Goal: Transaction & Acquisition: Purchase product/service

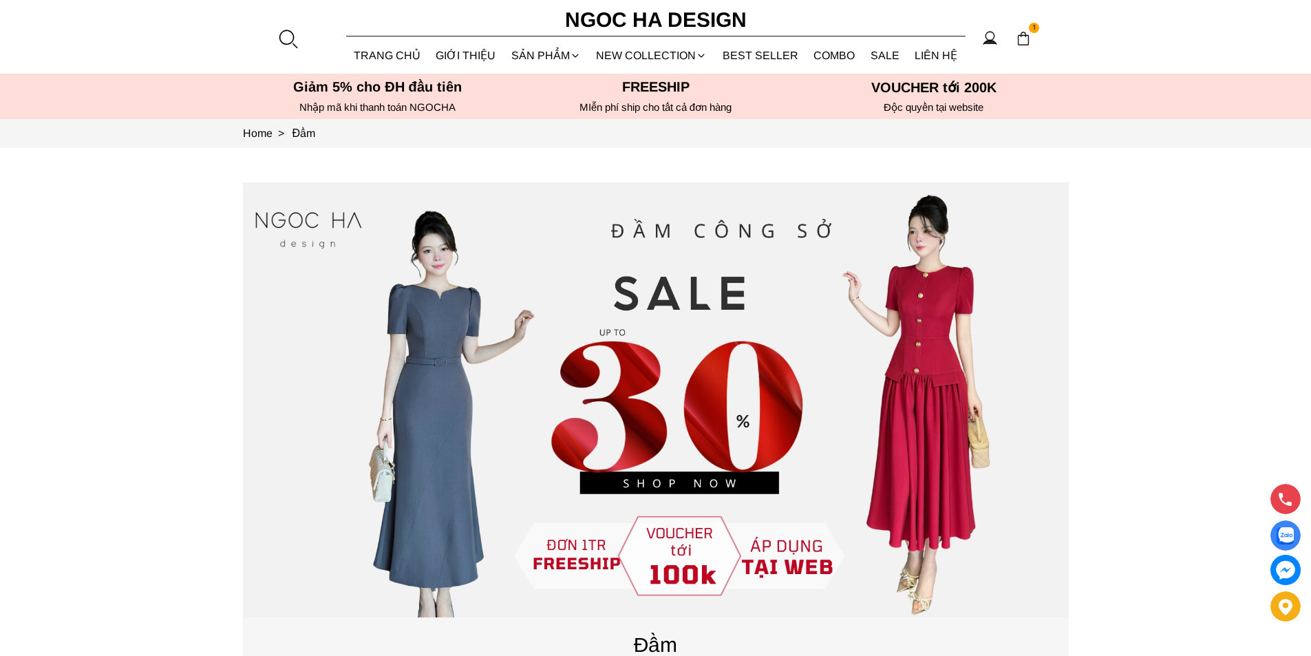
click at [289, 34] on div at bounding box center [287, 38] width 21 height 21
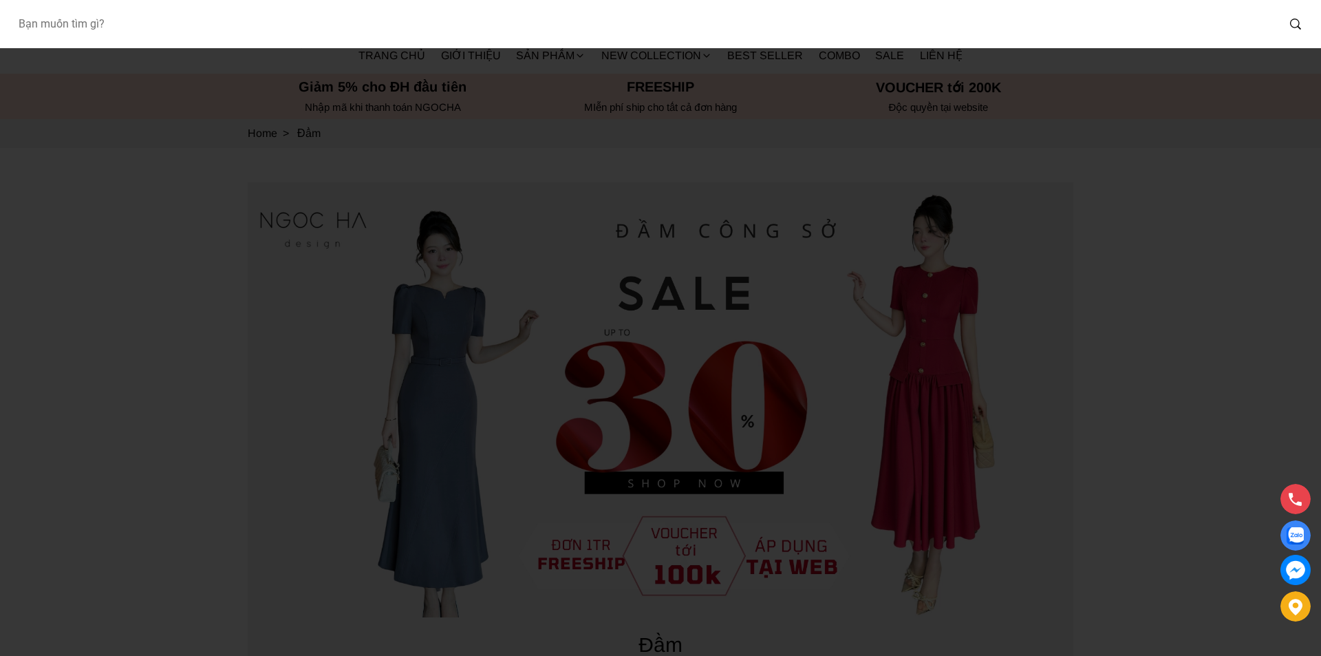
click at [266, 33] on input "Input search Bạn muốn tìm gì?" at bounding box center [642, 24] width 1270 height 32
type input "d727"
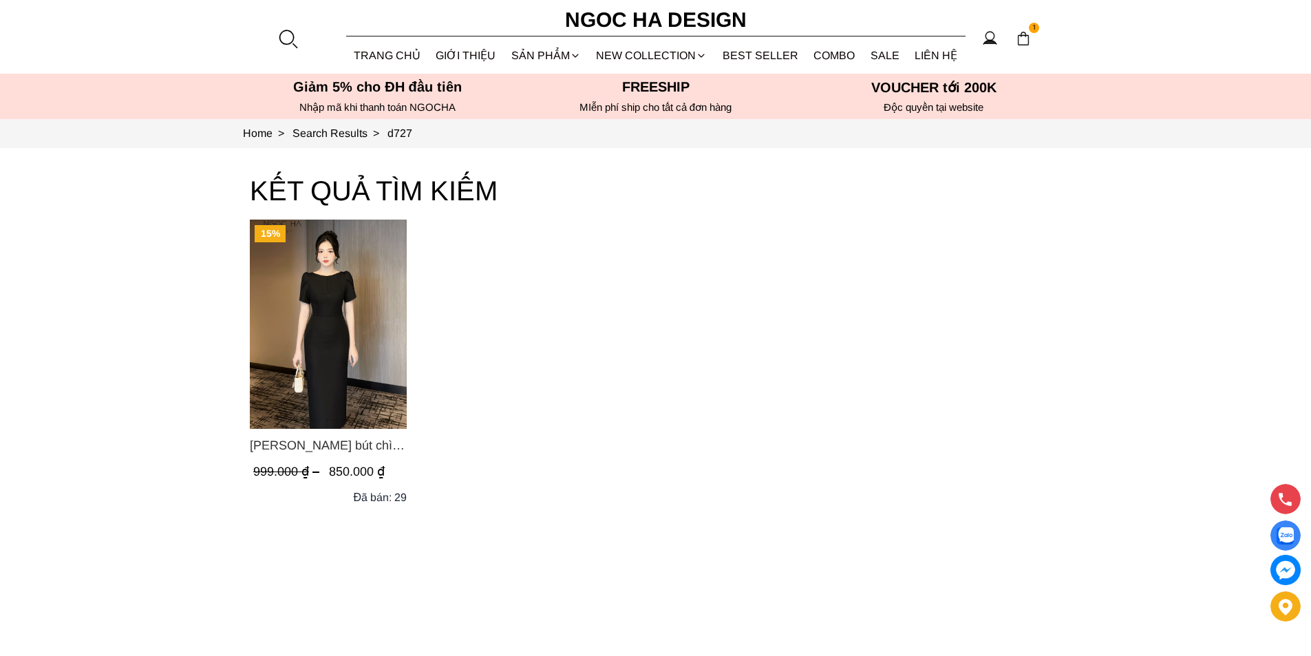
click at [343, 352] on img "Product image - Alice Dress_Đầm bút chì ,tay nụ hồng ,bồng đầu tay màu đen D727" at bounding box center [328, 324] width 157 height 209
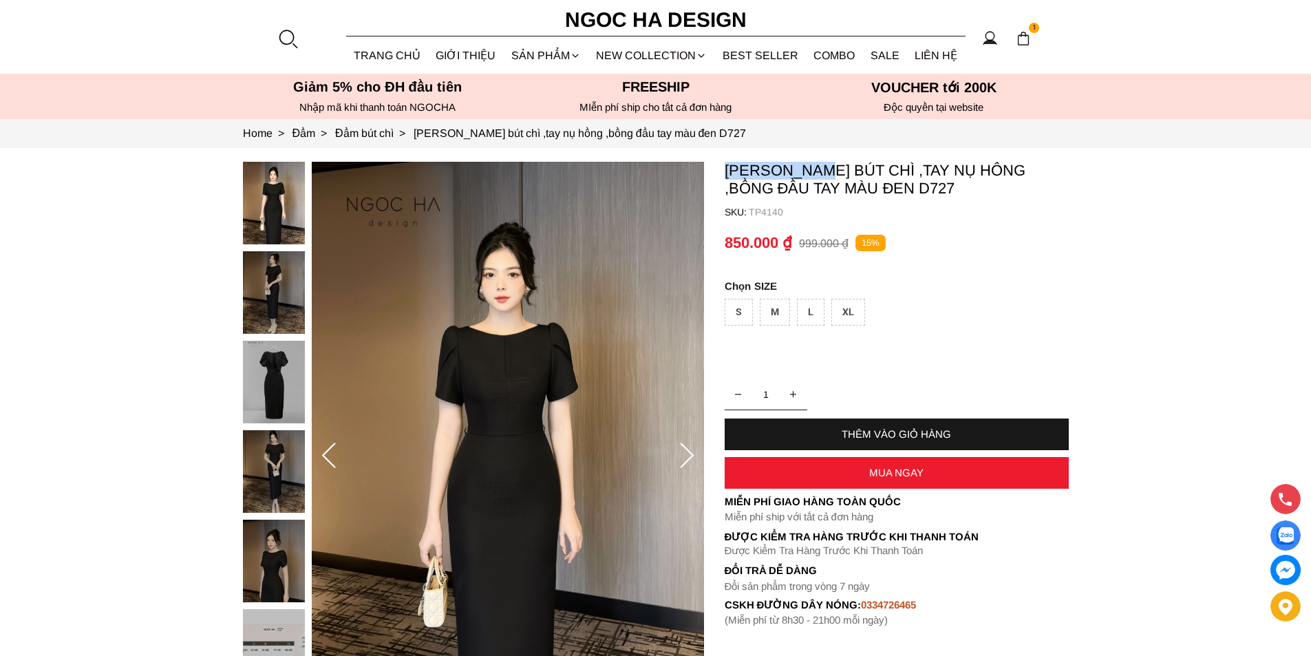
copy p "[PERSON_NAME]"
drag, startPoint x: 725, startPoint y: 160, endPoint x: 825, endPoint y: 164, distance: 100.5
click at [825, 164] on section "[PERSON_NAME] bút chì ,tay nụ hồng ,bồng đầu tay màu đen D727 SKU: TP4140 1 THÊ…" at bounding box center [655, 456] width 1311 height 616
